Goal: Task Accomplishment & Management: Manage account settings

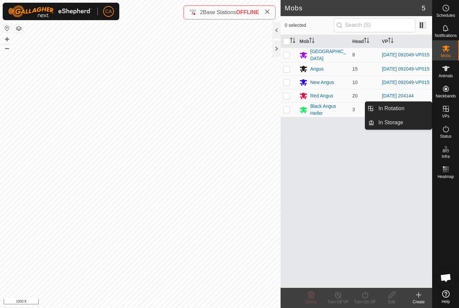
click at [408, 109] on link "In Rotation" at bounding box center [402, 108] width 57 height 13
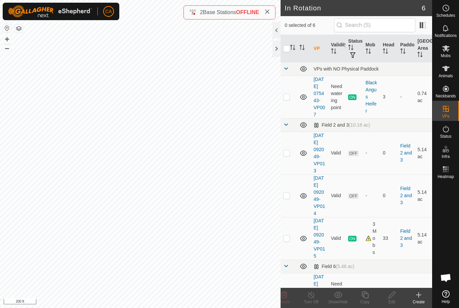
click at [287, 198] on p-checkbox at bounding box center [286, 195] width 7 height 5
click at [288, 198] on p-checkbox at bounding box center [286, 195] width 7 height 5
checkbox input "false"
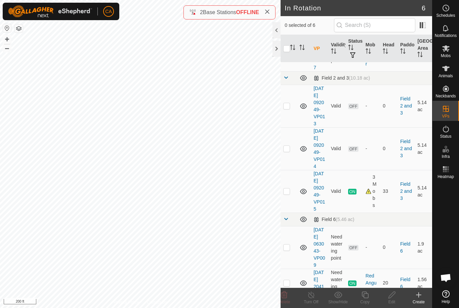
scroll to position [50, 0]
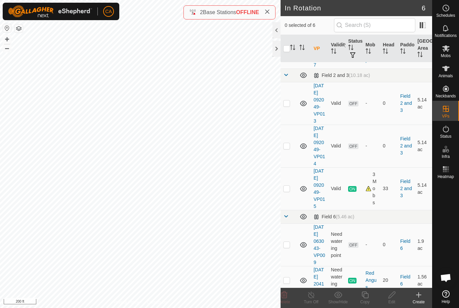
click at [290, 266] on td at bounding box center [288, 244] width 16 height 43
click at [287, 297] on icon at bounding box center [284, 295] width 6 height 7
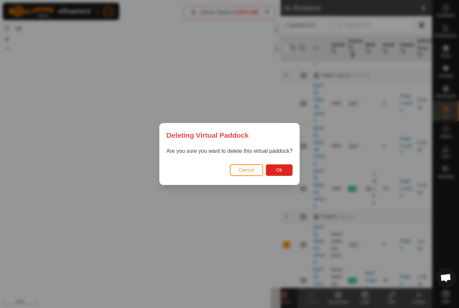
click at [288, 175] on button "Ok" at bounding box center [279, 170] width 27 height 12
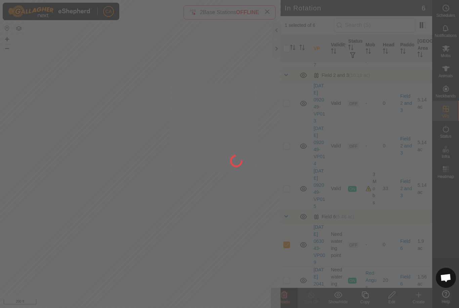
checkbox input "false"
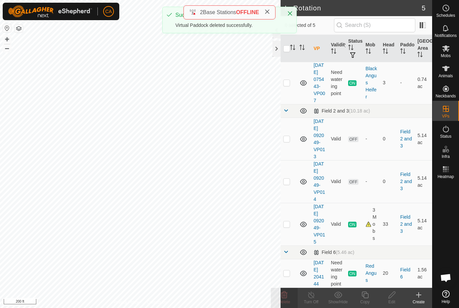
scroll to position [49, 0]
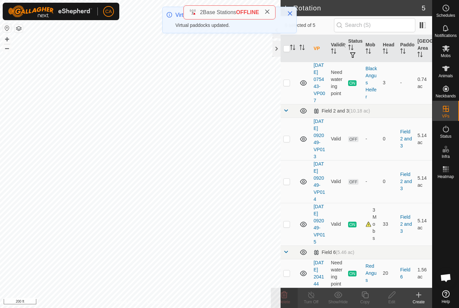
click at [284, 179] on p-checkbox at bounding box center [286, 181] width 7 height 5
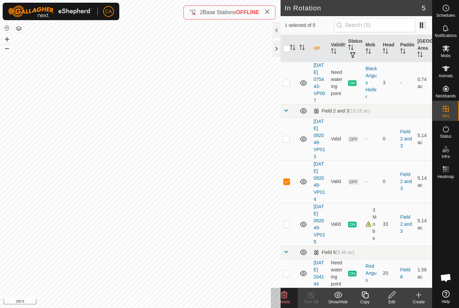
click at [287, 179] on p-checkbox at bounding box center [286, 181] width 7 height 5
checkbox input "false"
click at [294, 118] on td at bounding box center [288, 139] width 16 height 43
click at [284, 294] on icon at bounding box center [284, 295] width 8 height 8
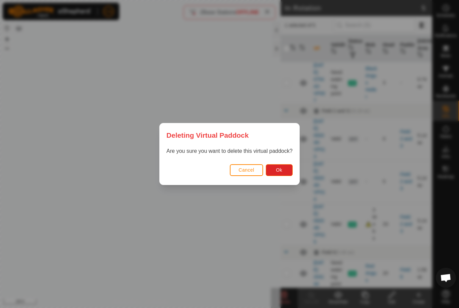
click at [286, 171] on button "Ok" at bounding box center [279, 170] width 27 height 12
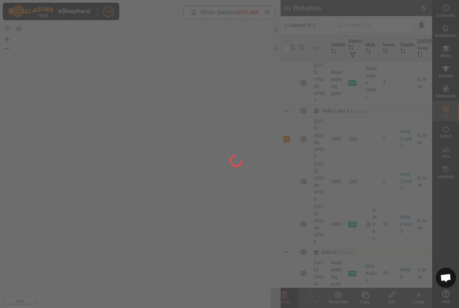
checkbox input "false"
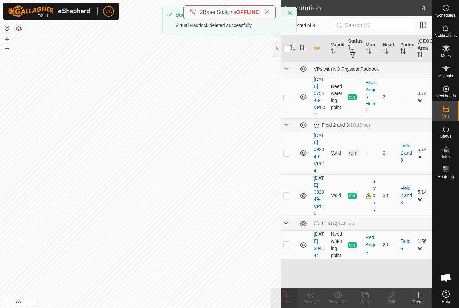
scroll to position [0, 0]
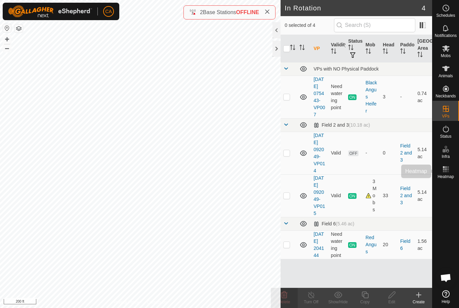
click at [448, 172] on rect at bounding box center [448, 172] width 2 height 2
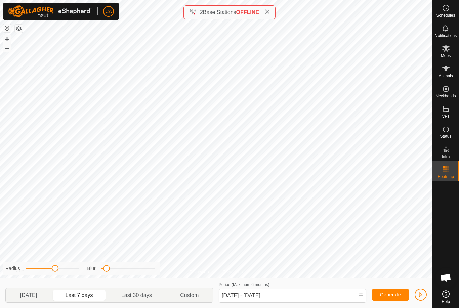
click at [145, 298] on span "Last 30 days" at bounding box center [136, 295] width 31 height 8
type input "[DATE] - [DATE]"
click at [71, 271] on span at bounding box center [73, 268] width 7 height 7
click at [447, 166] on rect at bounding box center [448, 167] width 2 height 2
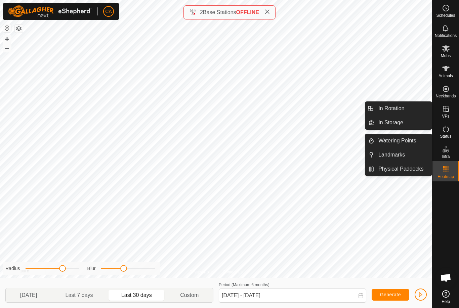
click at [412, 109] on link "In Rotation" at bounding box center [402, 108] width 57 height 13
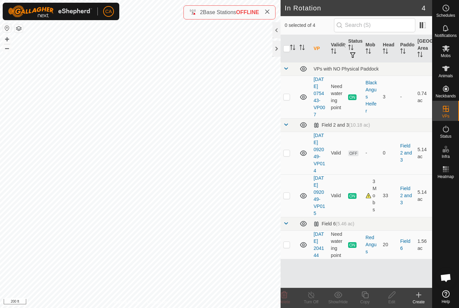
click at [278, 51] on div at bounding box center [276, 49] width 8 height 16
